Goal: Task Accomplishment & Management: Complete application form

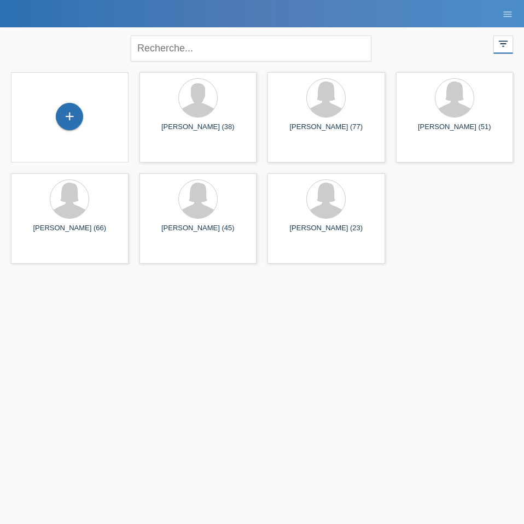
click at [62, 136] on div "+" at bounding box center [70, 117] width 118 height 90
click at [71, 117] on div "+" at bounding box center [69, 116] width 27 height 27
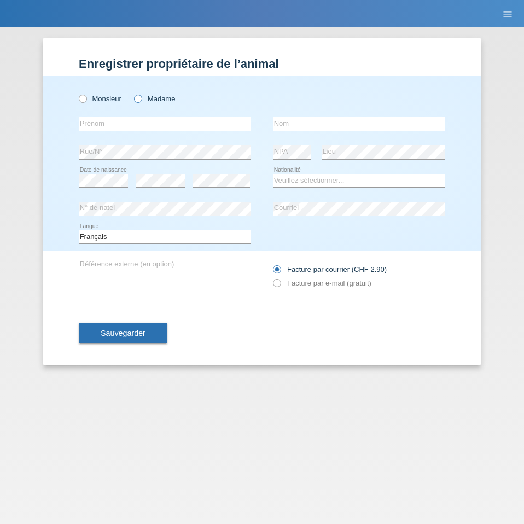
click at [146, 96] on label "Madame" at bounding box center [154, 99] width 41 height 8
click at [141, 96] on input "Madame" at bounding box center [137, 98] width 7 height 7
radio input "true"
click at [106, 124] on input "text" at bounding box center [165, 124] width 172 height 14
type input "Coralie"
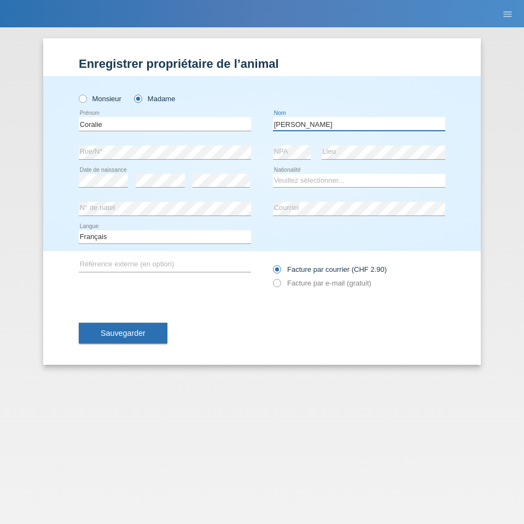
type input "Pereira"
click at [298, 181] on select "Veuillez sélectionner... Suisse Allemagne Autriche Liechtenstein ------------ A…" at bounding box center [359, 180] width 172 height 13
click at [373, 181] on select "Veuillez sélectionner... Suisse Allemagne Autriche Liechtenstein ------------ A…" at bounding box center [359, 180] width 172 height 13
click at [347, 178] on select "Veuillez sélectionner... Suisse Allemagne Autriche Liechtenstein ------------ A…" at bounding box center [359, 180] width 172 height 13
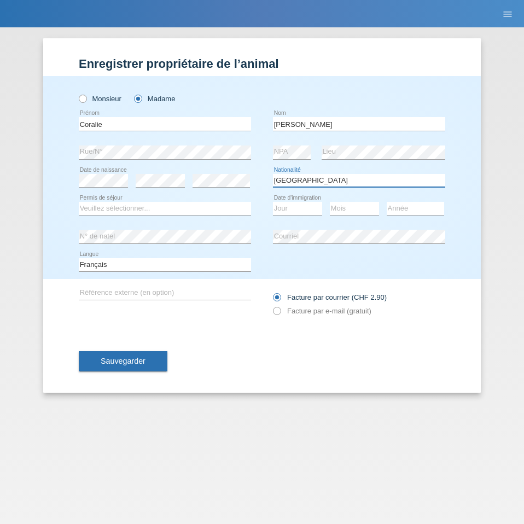
click at [342, 181] on select "Veuillez sélectionner... Suisse Allemagne Autriche Liechtenstein ------------ A…" at bounding box center [359, 180] width 172 height 13
select select "FR"
click at [273, 174] on select "Veuillez sélectionner... Suisse Allemagne Autriche Liechtenstein ------------ A…" at bounding box center [359, 180] width 172 height 13
click at [165, 207] on select "Veuillez sélectionner... C B B - Statut de réfugié Autre" at bounding box center [165, 208] width 172 height 13
select select "B"
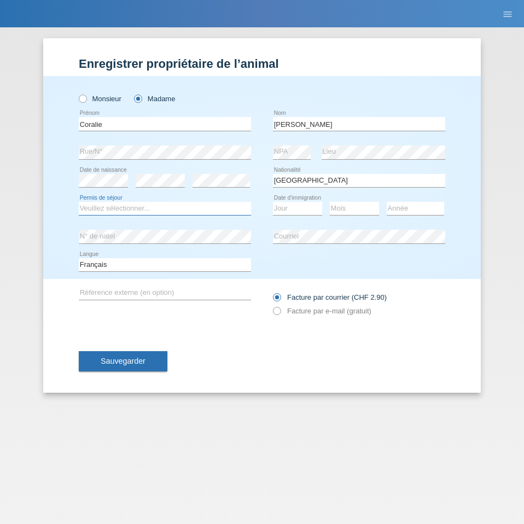
click at [79, 202] on select "Veuillez sélectionner... C B B - Statut de réfugié Autre" at bounding box center [165, 208] width 172 height 13
click at [295, 207] on select "Jour 01 02 03 04 05 06 07 08 09 10 11" at bounding box center [297, 208] width 49 height 13
click at [354, 210] on select "Mois 01 02 03 04 05 06 07 08 09 10 11" at bounding box center [354, 208] width 49 height 13
click at [324, 312] on label "Facture par e-mail (gratuit)" at bounding box center [322, 311] width 99 height 8
click at [300, 209] on select "Jour 01 02 03 04 05 06 07 08 09 10 11" at bounding box center [297, 208] width 49 height 13
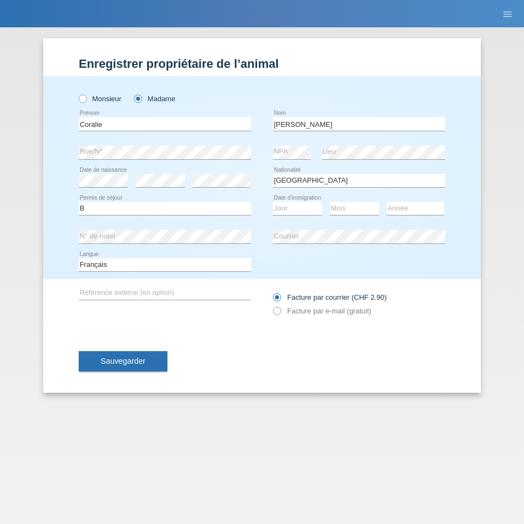
click at [180, 249] on div "error N° de natel" at bounding box center [165, 237] width 172 height 28
click at [307, 311] on label "Facture par e-mail (gratuit)" at bounding box center [322, 311] width 99 height 8
click at [272, 305] on icon at bounding box center [272, 305] width 0 height 0
click at [300, 207] on select "Jour 01 02 03 04 05 06 07 08 09 10 11" at bounding box center [297, 208] width 49 height 13
select select "01"
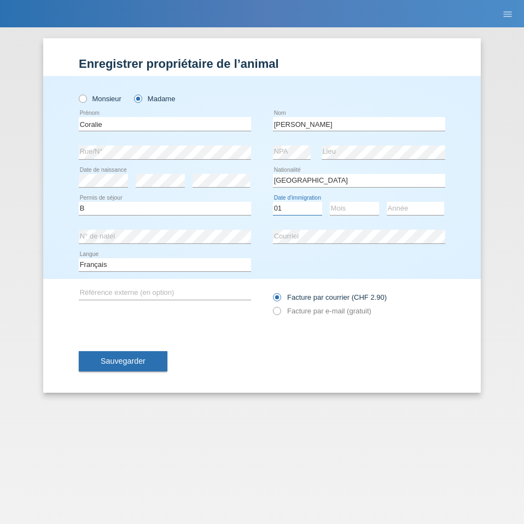
click at [273, 202] on select "Jour 01 02 03 04 05 06 07 08 09 10 11" at bounding box center [297, 208] width 49 height 13
click at [354, 212] on select "Mois 01 02 03 04 05 06 07 08 09 10 11" at bounding box center [354, 208] width 49 height 13
select select "02"
click at [330, 202] on select "Mois 01 02 03 04 05 06 07 08 09 10 11" at bounding box center [354, 208] width 49 height 13
click at [399, 210] on select "Année 2025 2024 2023 2022 2021 2020 2019 2018 2017 2016 2015 2014 2013 2012 201…" at bounding box center [415, 208] width 57 height 13
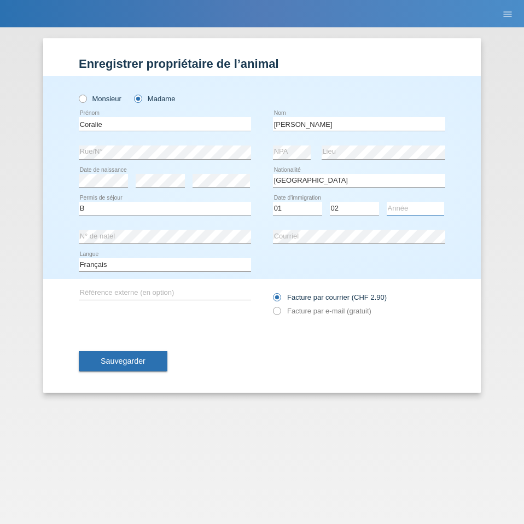
select select "2024"
click at [387, 202] on select "Année 2025 2024 2023 2022 2021 2020 2019 2018 2017 2016 2015 2014 2013 2012 201…" at bounding box center [415, 208] width 57 height 13
click at [345, 310] on label "Facture par e-mail (gratuit)" at bounding box center [322, 311] width 99 height 8
click at [280, 310] on input "Facture par e-mail (gratuit)" at bounding box center [276, 314] width 7 height 14
radio input "true"
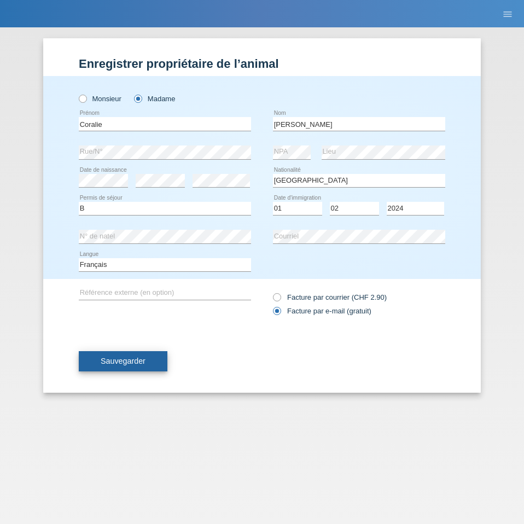
click at [136, 361] on span "Sauvegarder" at bounding box center [123, 361] width 45 height 9
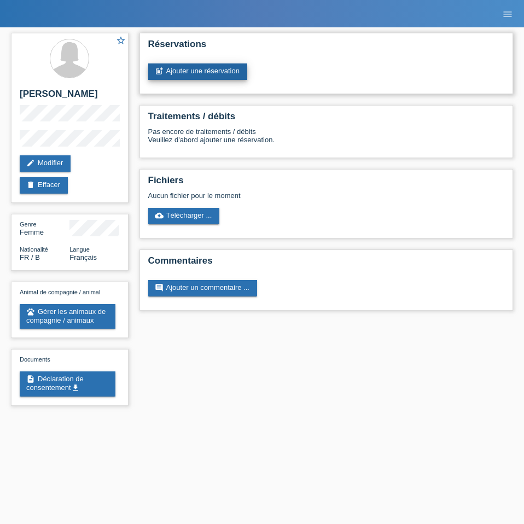
click at [216, 70] on link "post_add Ajouter une réservation" at bounding box center [197, 72] width 99 height 16
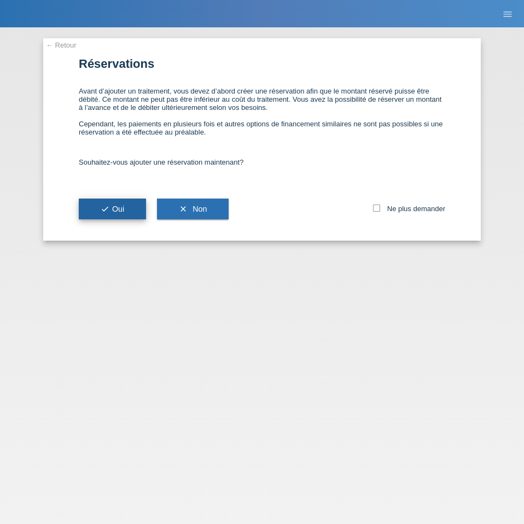
click at [106, 207] on icon "check" at bounding box center [105, 209] width 9 height 9
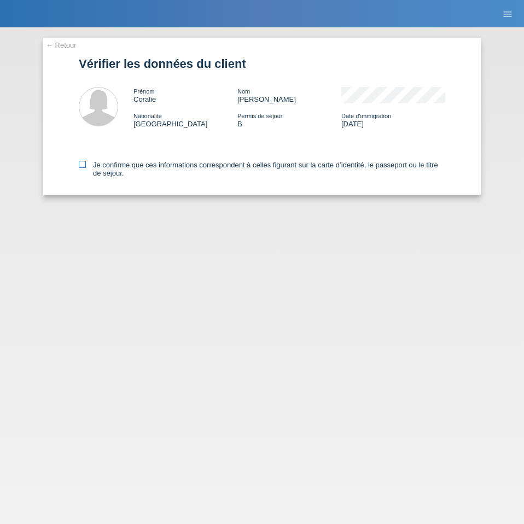
click at [85, 165] on icon at bounding box center [82, 164] width 7 height 7
click at [85, 165] on input "Je confirme que ces informations correspondent à celles figurant sur la carte d…" at bounding box center [82, 164] width 7 height 7
checkbox input "true"
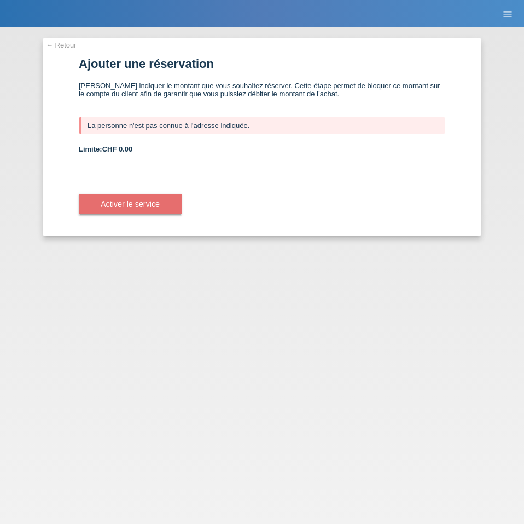
click at [229, 272] on div "← Retour Ajouter une réservation Veuillez indiquer le montant que vous souhaite…" at bounding box center [262, 275] width 524 height 497
click at [133, 128] on div "La personne n'est pas connue à l'adresse indiquée." at bounding box center [262, 125] width 367 height 17
click at [130, 201] on span "Activer le service" at bounding box center [130, 204] width 59 height 9
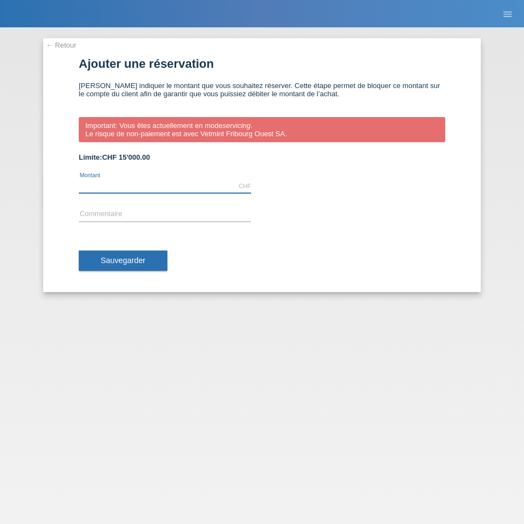
click at [151, 182] on input "text" at bounding box center [165, 187] width 172 height 14
drag, startPoint x: 134, startPoint y: 183, endPoint x: 45, endPoint y: 178, distance: 88.3
click at [53, 178] on div "← Retour Ajouter une réservation Veuillez indiquer le montant que vous souhaite…" at bounding box center [262, 165] width 438 height 254
type input "200.00"
click at [108, 217] on input "text" at bounding box center [165, 215] width 172 height 14
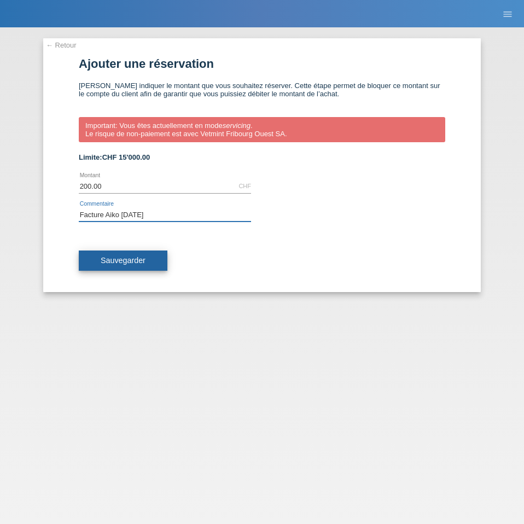
type input "Facture Aiko 10.10.25"
click at [120, 257] on span "Sauvegarder" at bounding box center [123, 260] width 45 height 9
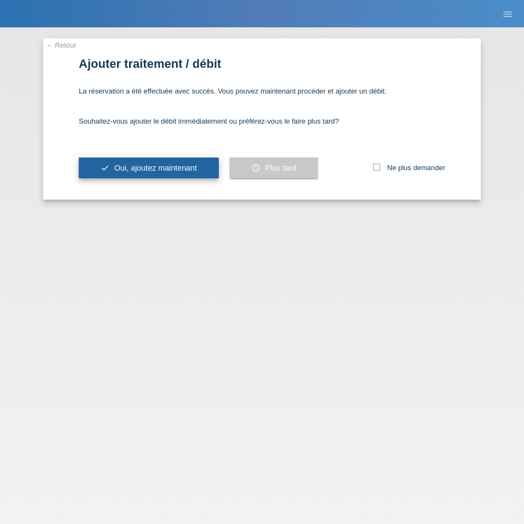
click at [157, 165] on span "Oui, ajoutez maintenant" at bounding box center [155, 168] width 83 height 9
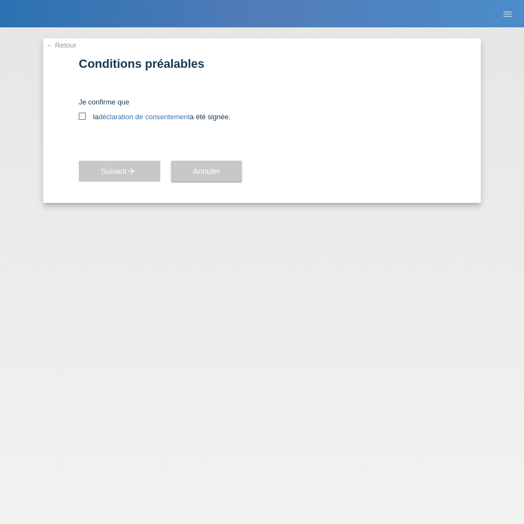
click at [87, 117] on label "la déclaration de consentement a été signée." at bounding box center [262, 117] width 367 height 8
click at [86, 117] on input "la déclaration de consentement a été signée." at bounding box center [82, 116] width 7 height 7
checkbox input "true"
click at [124, 165] on button "Suivant arrow_forward" at bounding box center [120, 171] width 82 height 21
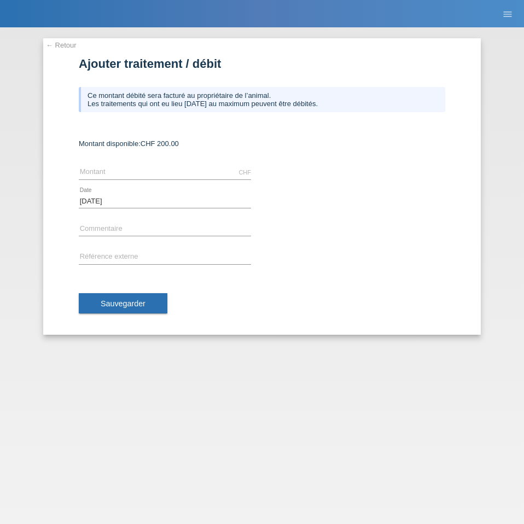
click at [155, 163] on div "CHF error [GEOGRAPHIC_DATA]" at bounding box center [165, 173] width 172 height 28
click at [153, 171] on input "text" at bounding box center [165, 173] width 172 height 14
type input "84.85"
click at [137, 223] on input "text" at bounding box center [165, 230] width 172 height 14
type input "Facture Aiko [DATE]"
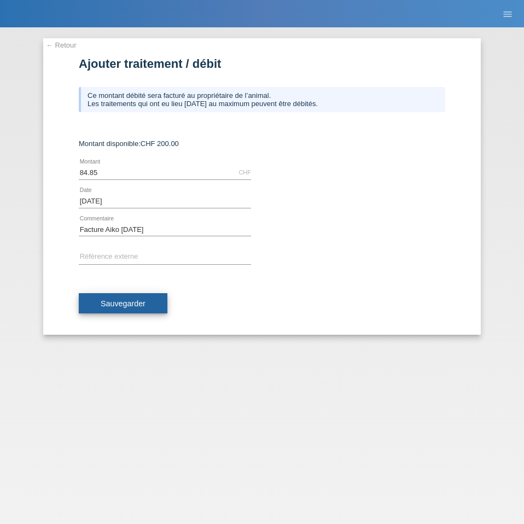
click at [147, 305] on button "Sauvegarder" at bounding box center [123, 303] width 89 height 21
